Goal: Find specific page/section: Find specific page/section

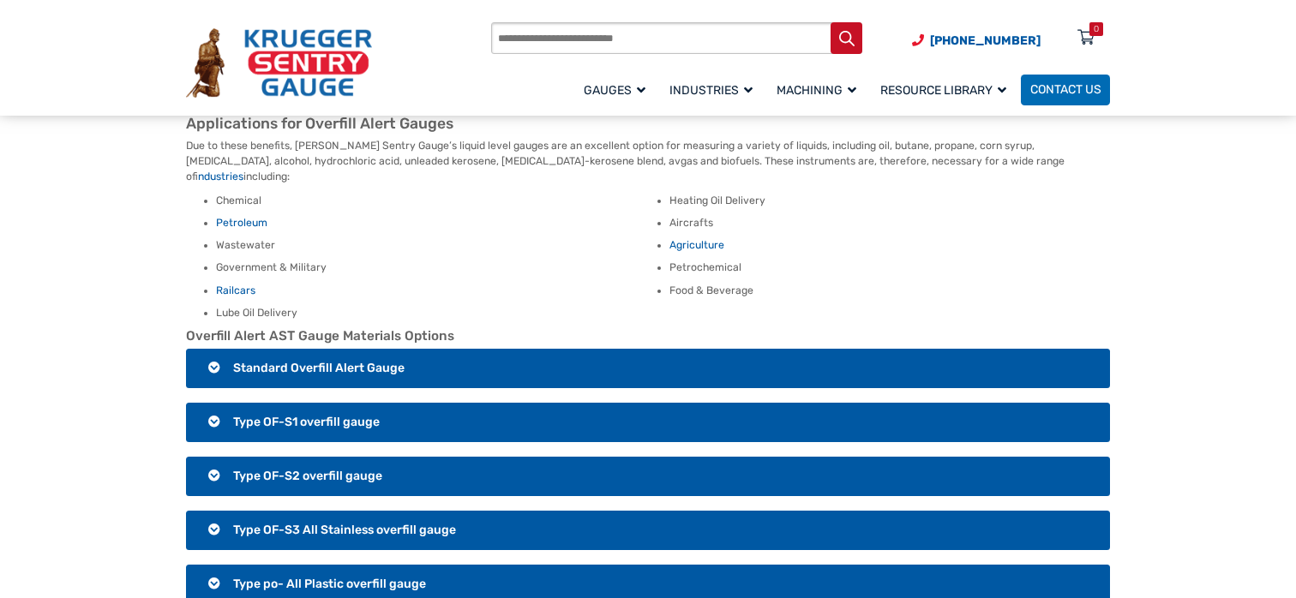
scroll to position [943, 0]
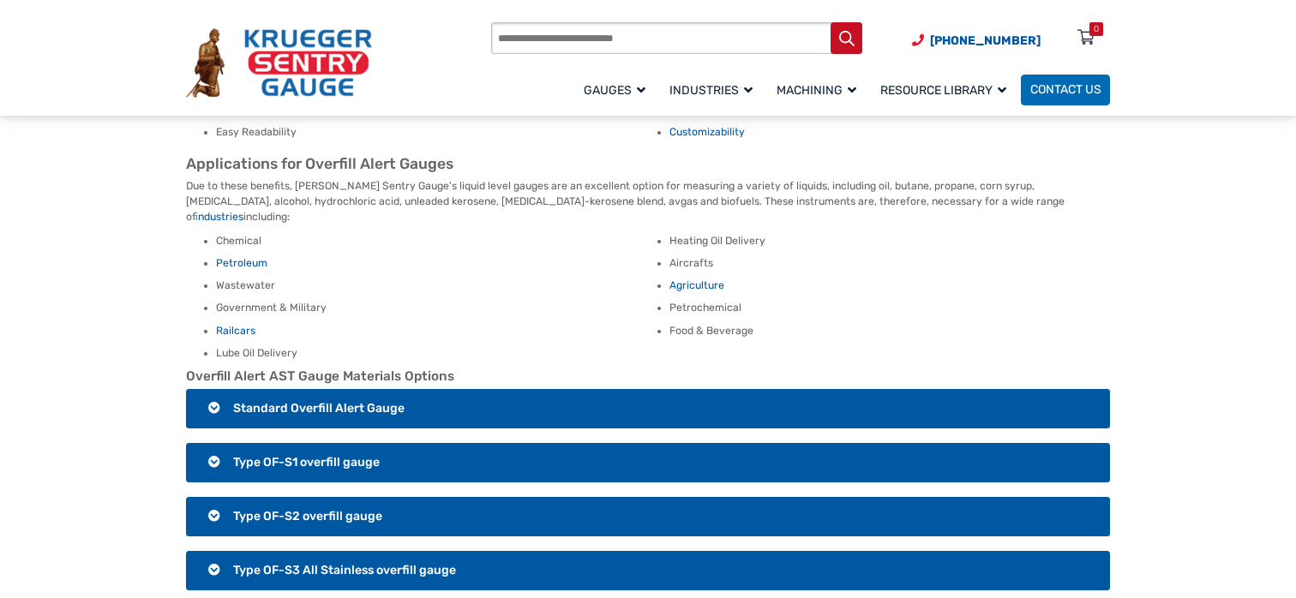
click at [353, 401] on span "Standard Overfill Alert Gauge" at bounding box center [318, 408] width 171 height 15
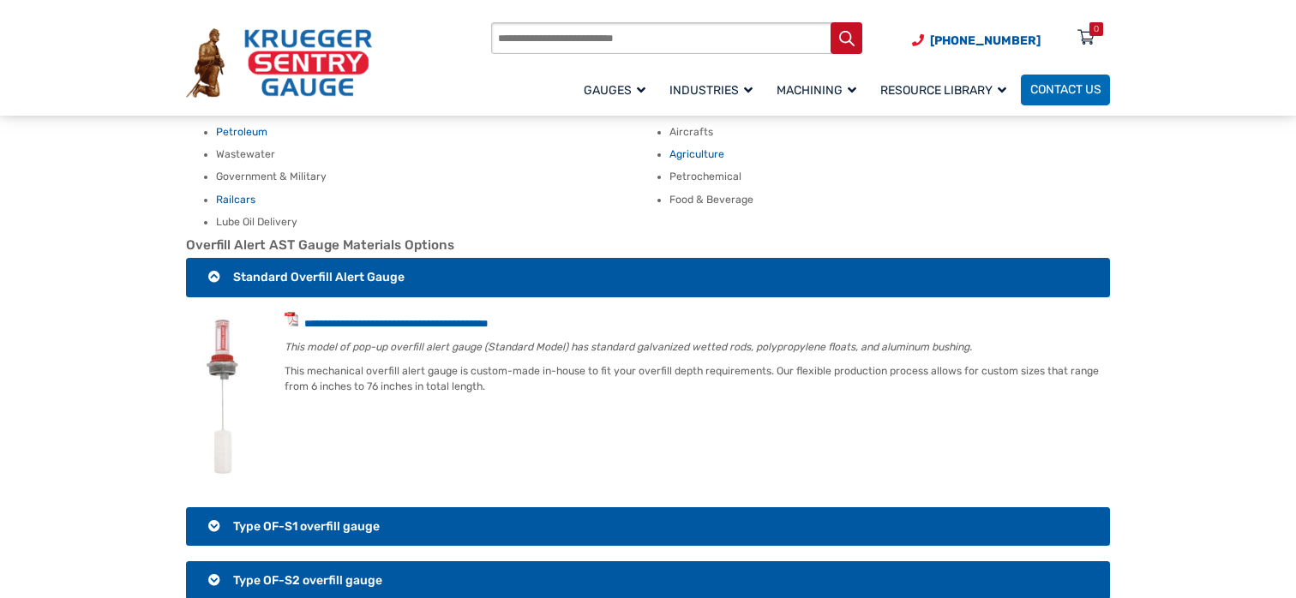
scroll to position [1114, 0]
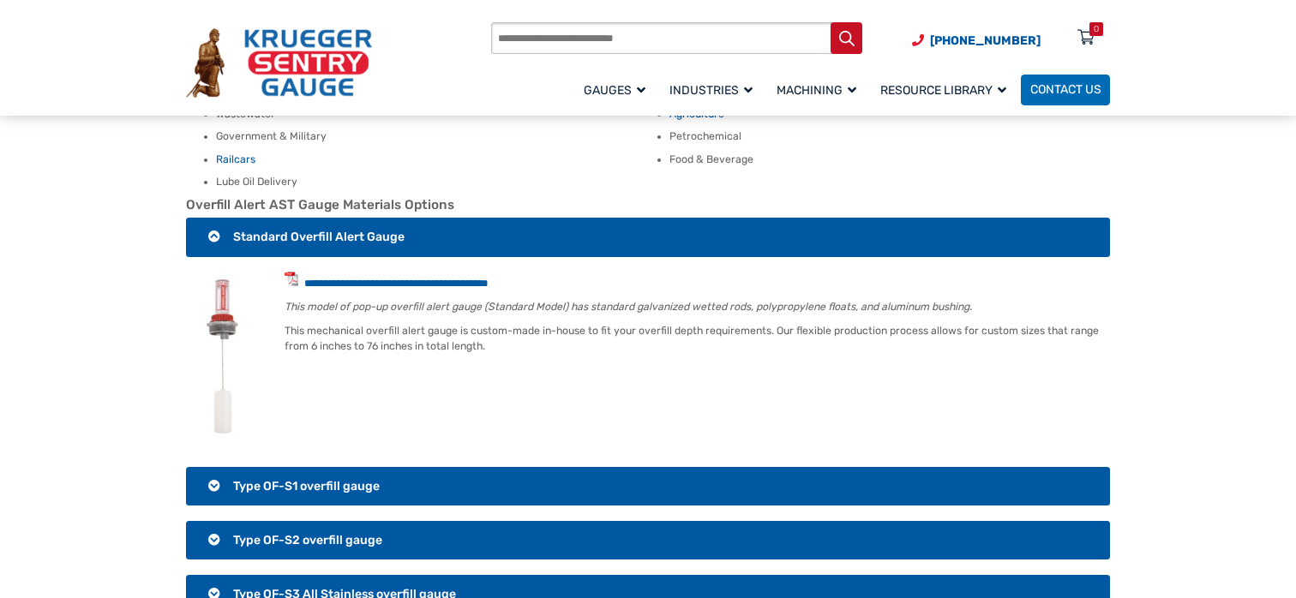
click at [223, 285] on img at bounding box center [226, 357] width 81 height 171
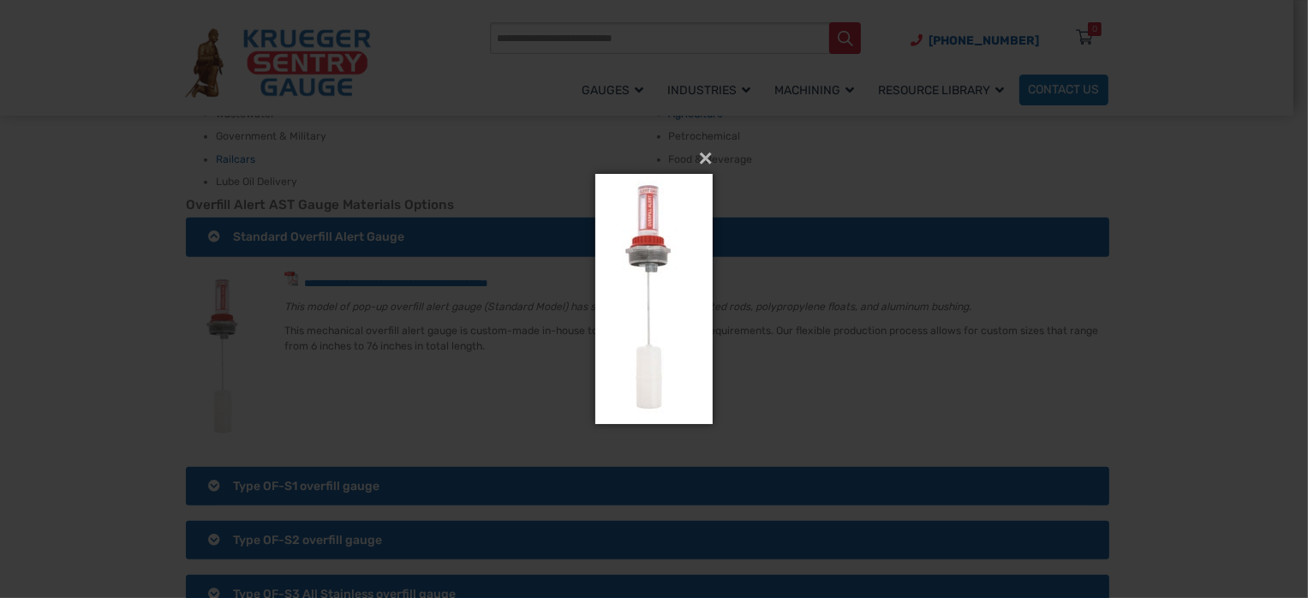
click at [654, 261] on img at bounding box center [654, 299] width 117 height 319
click at [711, 158] on button "×" at bounding box center [659, 159] width 117 height 38
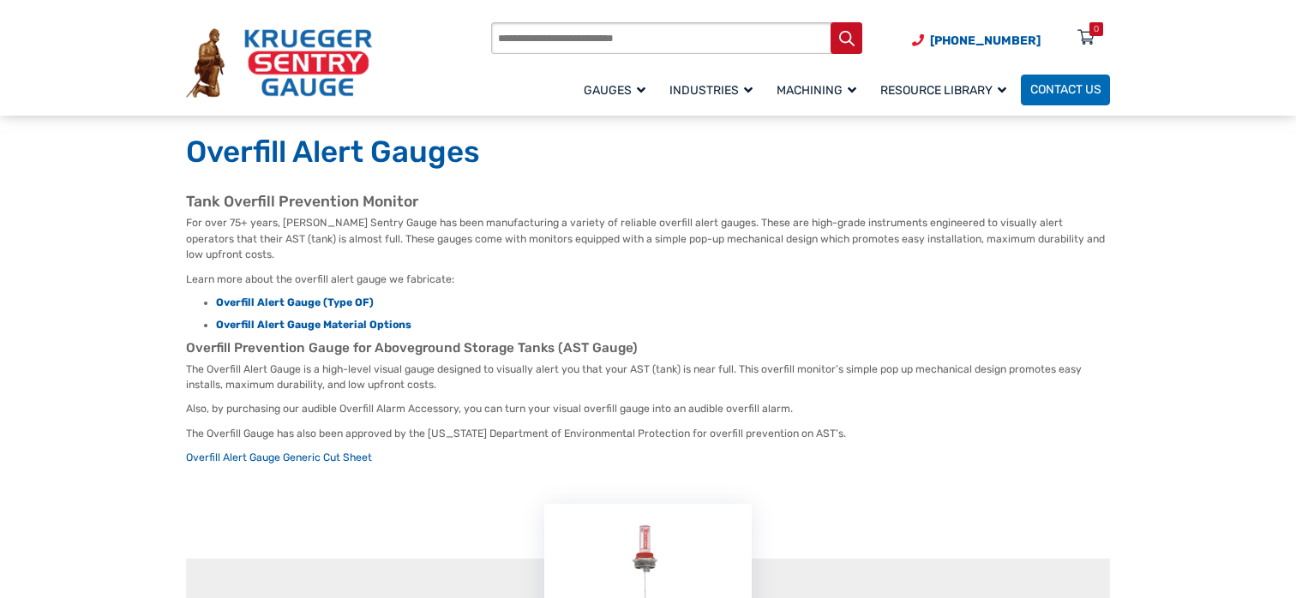
scroll to position [0, 0]
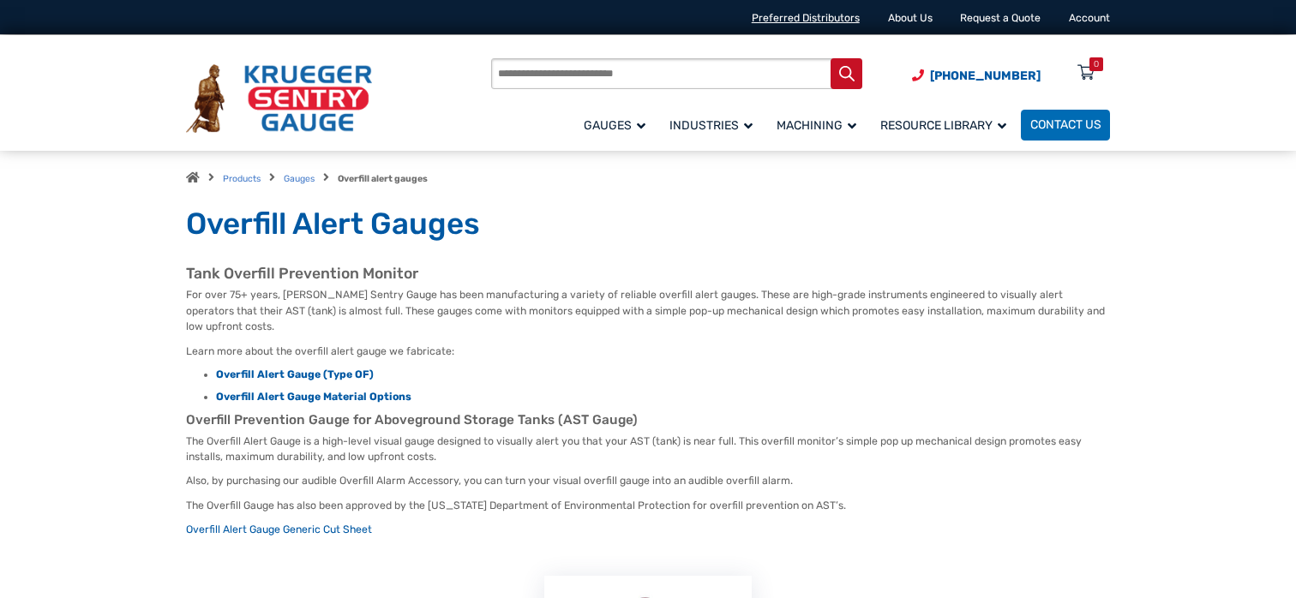
click at [816, 13] on link "Preferred Distributors" at bounding box center [806, 18] width 108 height 12
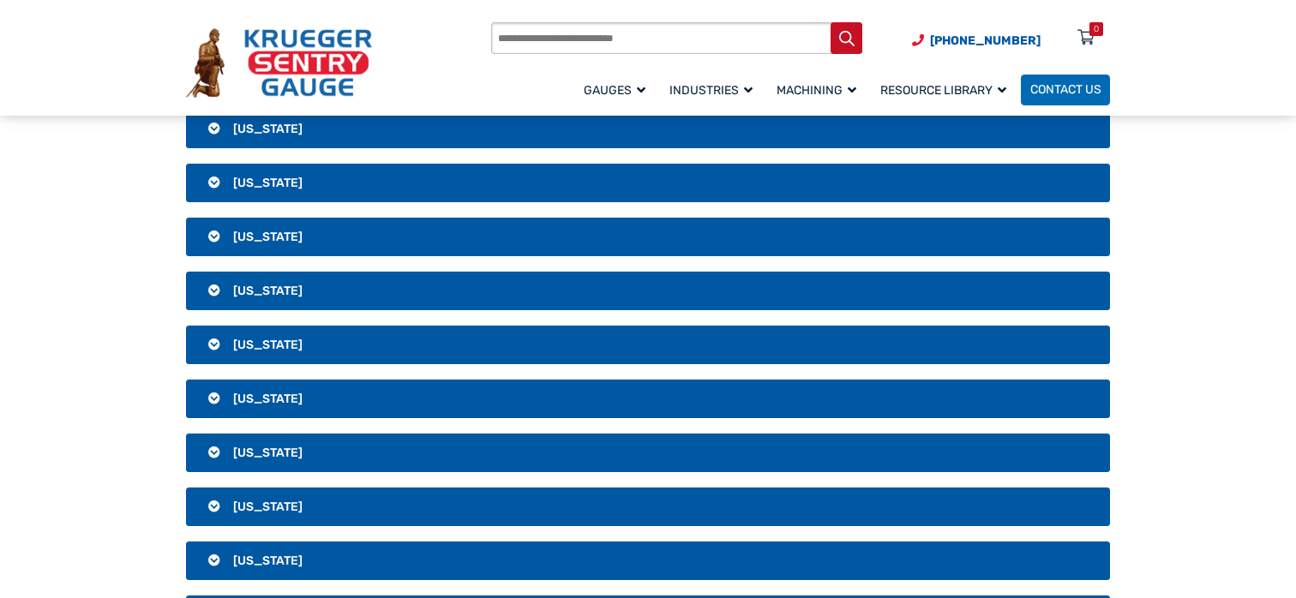
scroll to position [2656, 0]
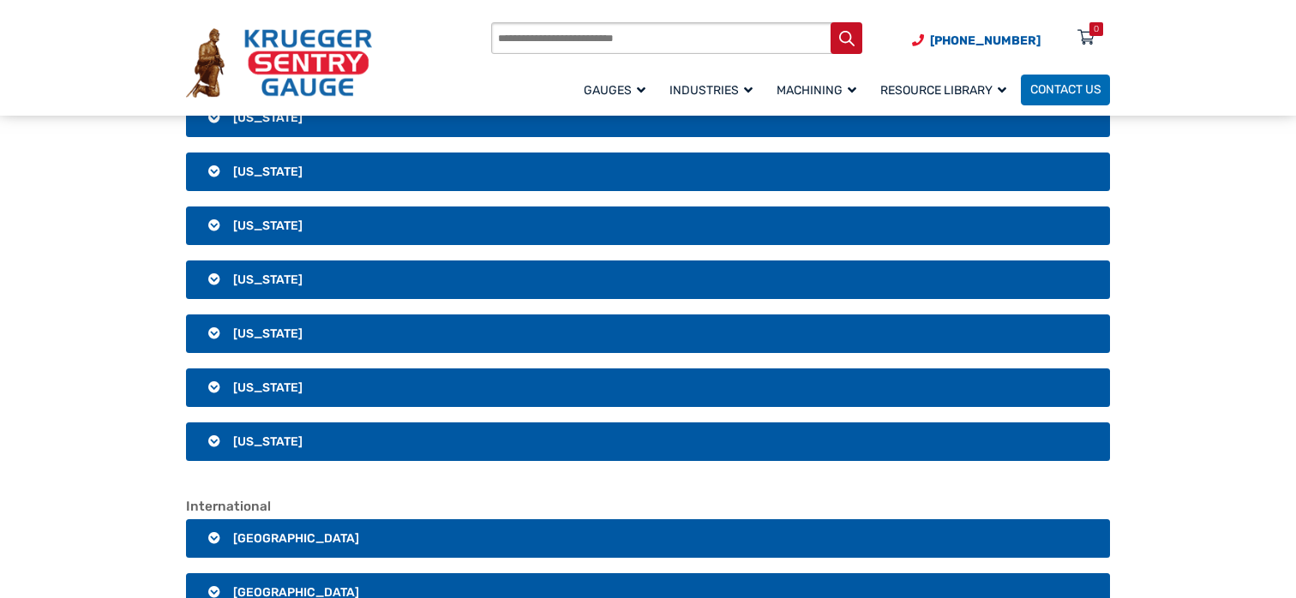
click at [296, 354] on h3 "[US_STATE]" at bounding box center [648, 333] width 924 height 39
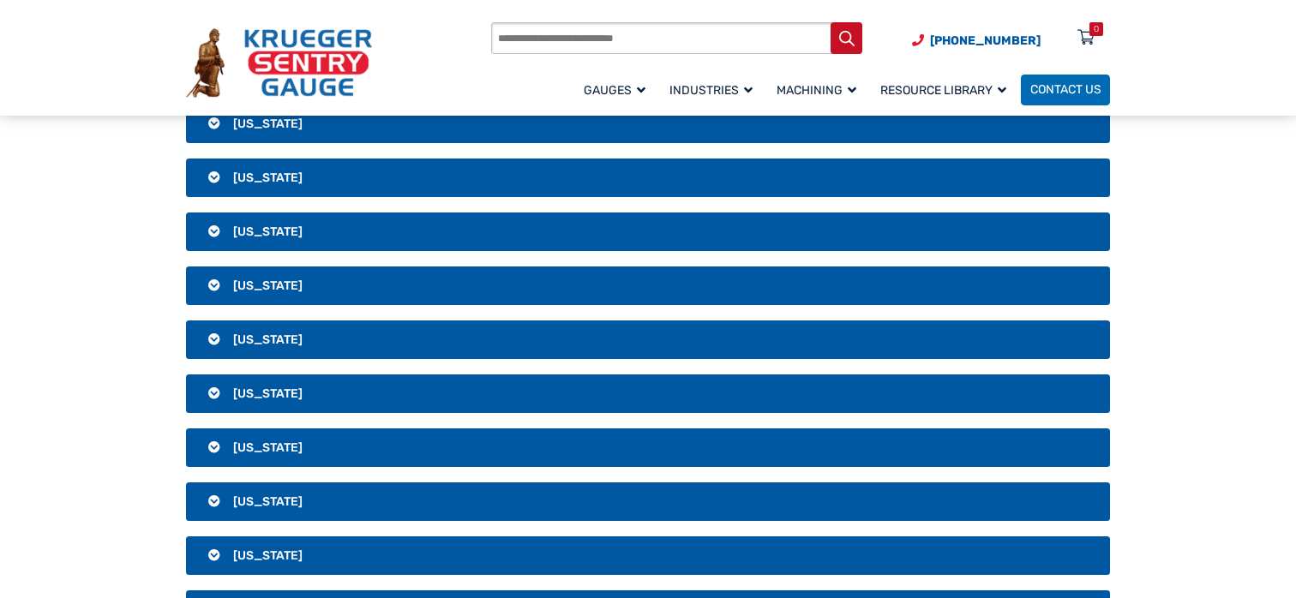
scroll to position [2142, 0]
